Goal: Check status: Check status

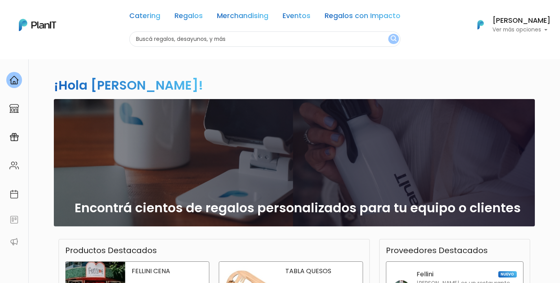
click at [523, 27] on p "Ver más opciones" at bounding box center [521, 29] width 58 height 5
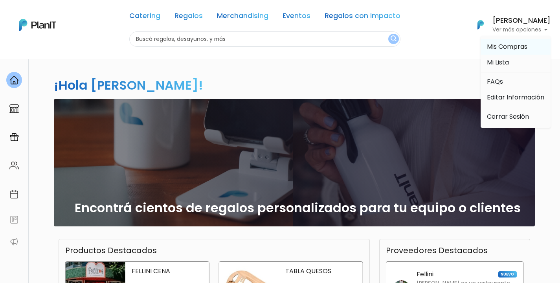
click at [516, 48] on span "Mis Compras" at bounding box center [507, 46] width 40 height 9
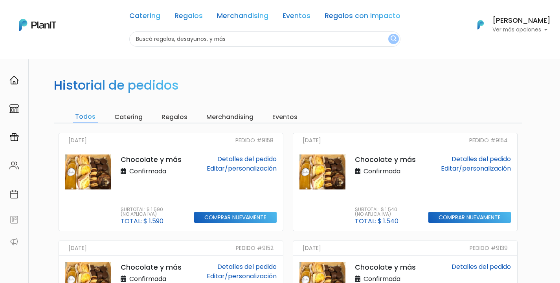
click at [253, 157] on link "Detalles del pedido" at bounding box center [246, 158] width 59 height 9
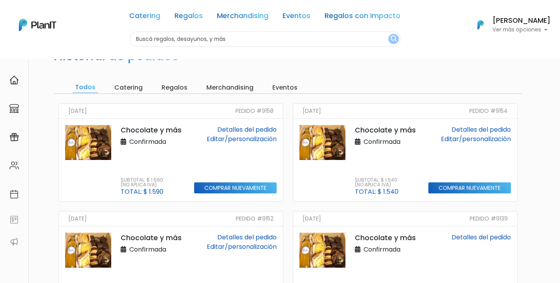
scroll to position [42, 0]
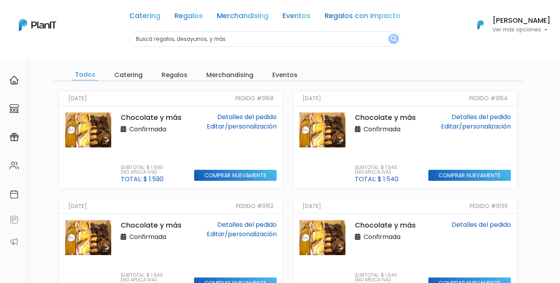
click at [247, 226] on link "Detalles del pedido" at bounding box center [246, 224] width 59 height 9
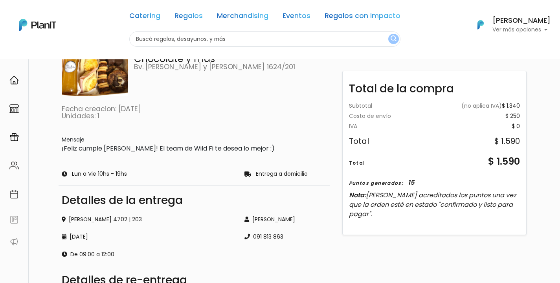
scroll to position [55, 0]
